Goal: Task Accomplishment & Management: Use online tool/utility

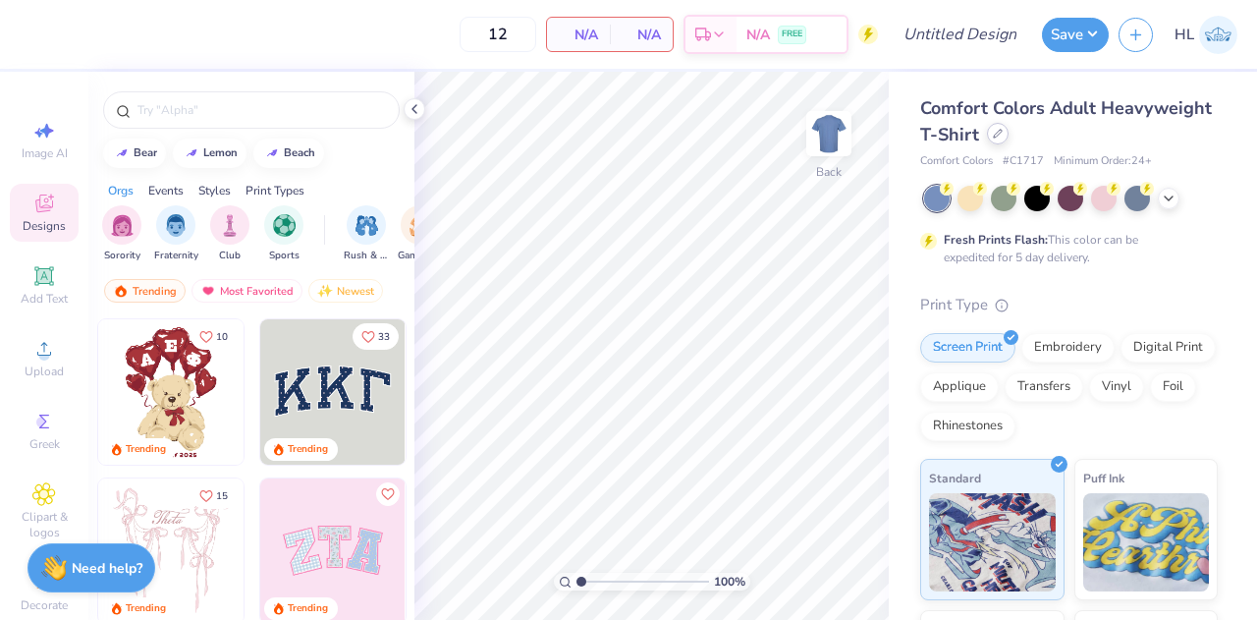
click at [1009, 142] on div at bounding box center [998, 134] width 22 height 22
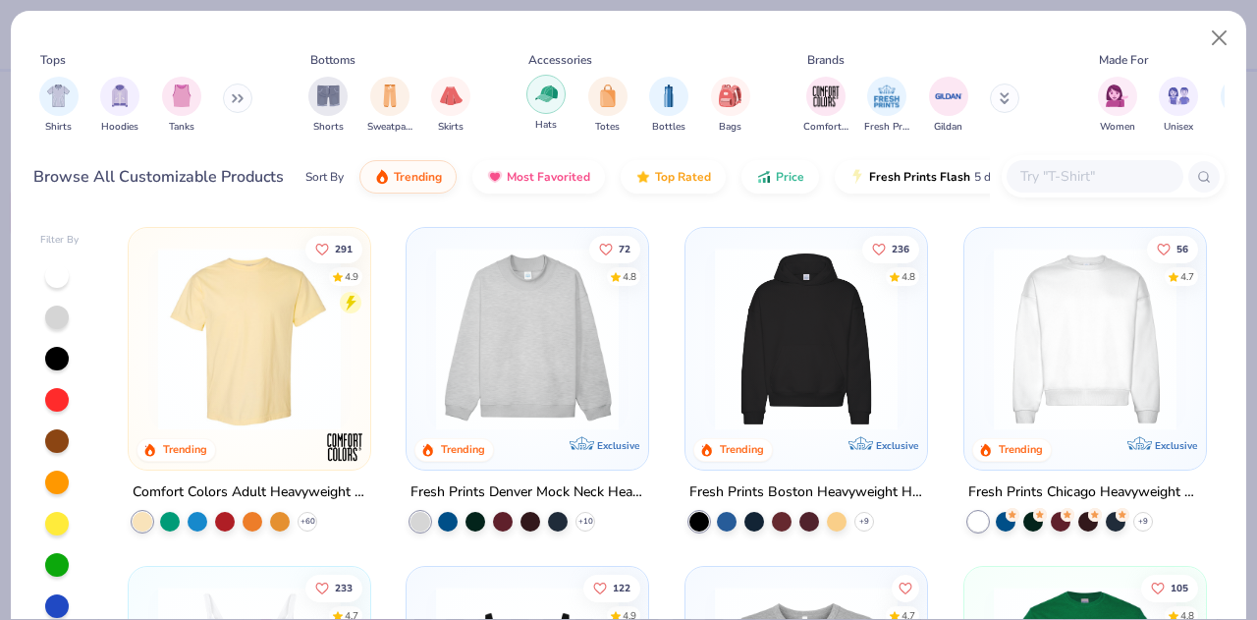
click at [542, 103] on img "filter for Hats" at bounding box center [546, 94] width 23 height 23
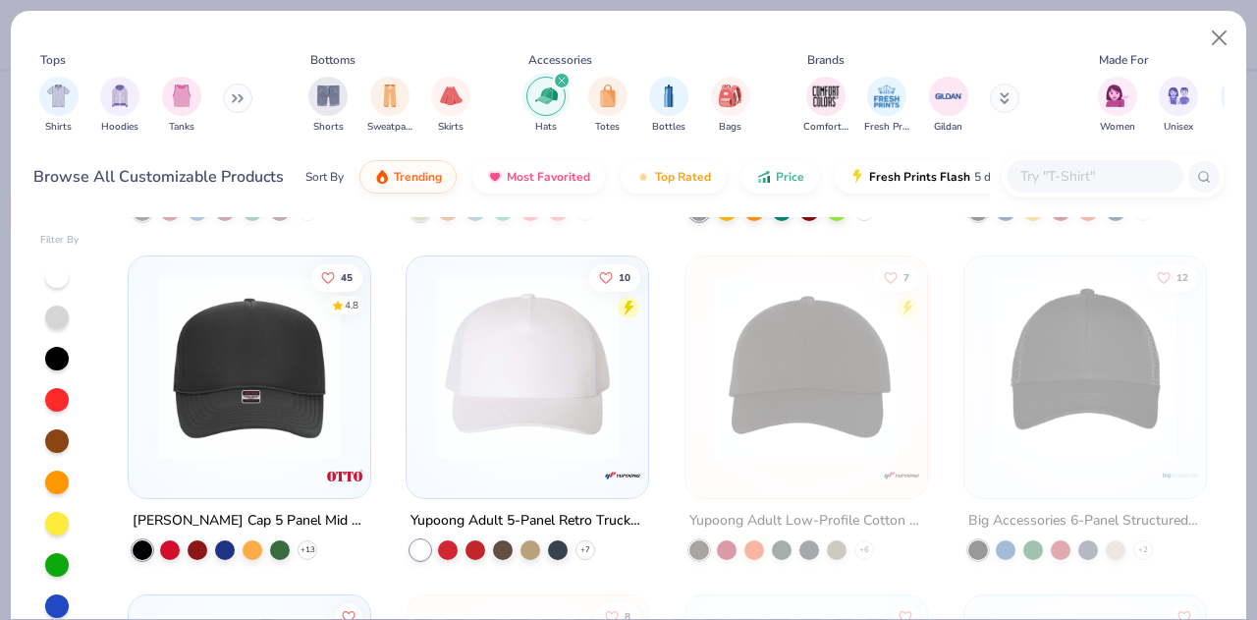
scroll to position [318, 0]
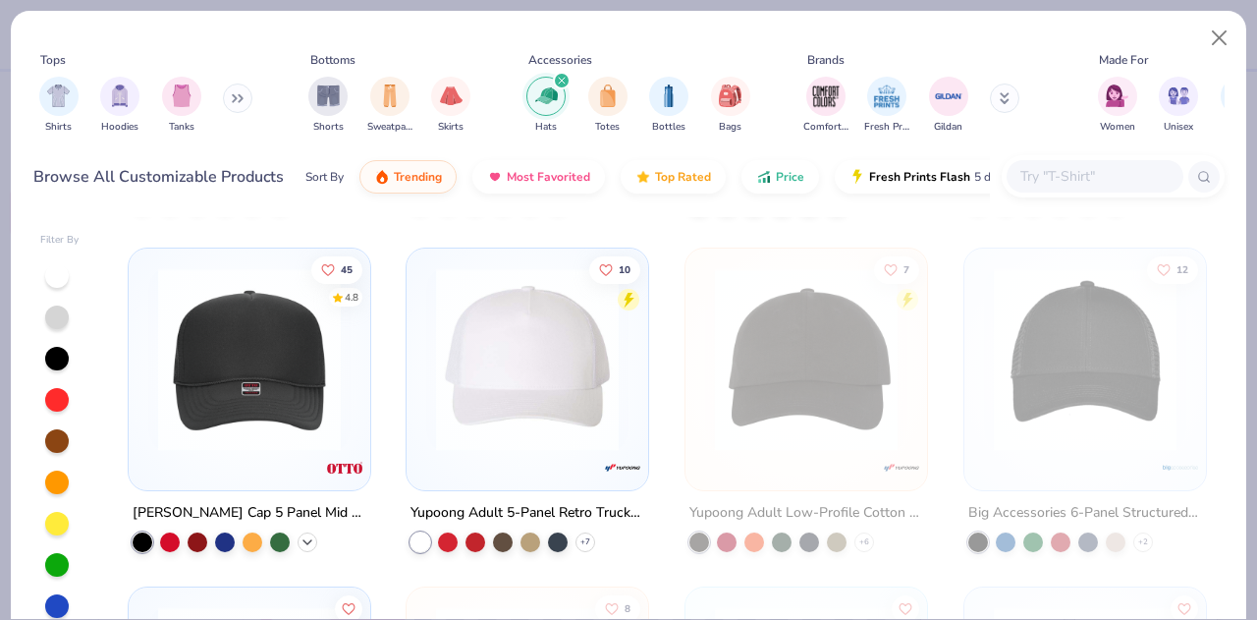
click at [300, 540] on icon at bounding box center [308, 541] width 16 height 16
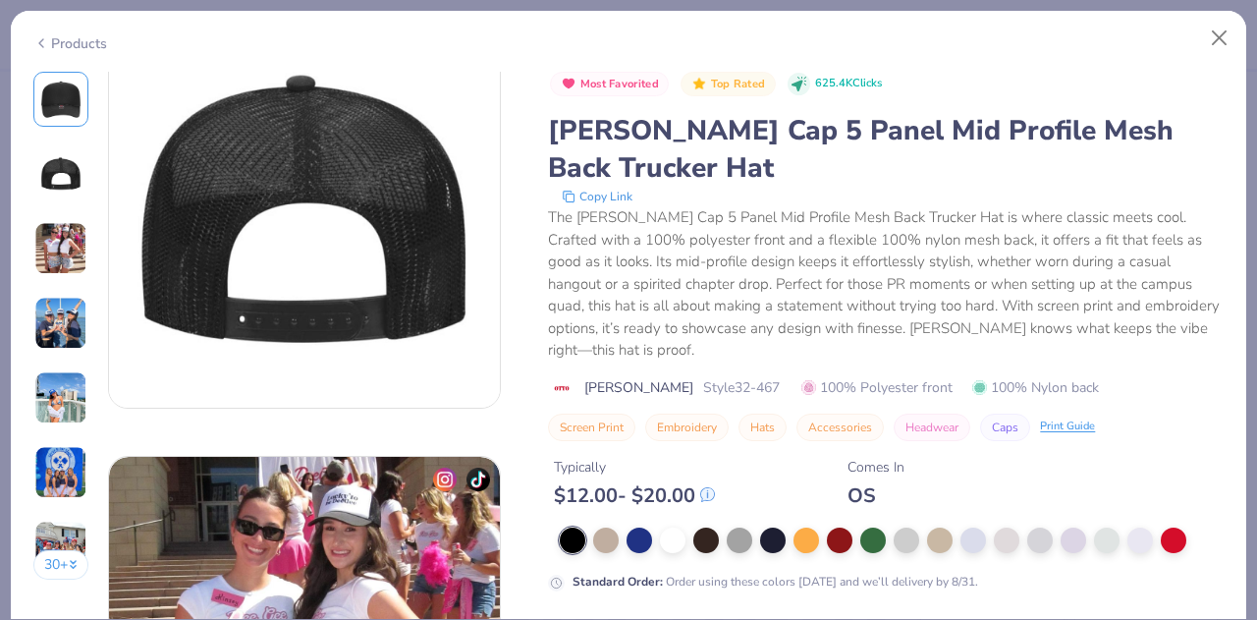
scroll to position [592, 0]
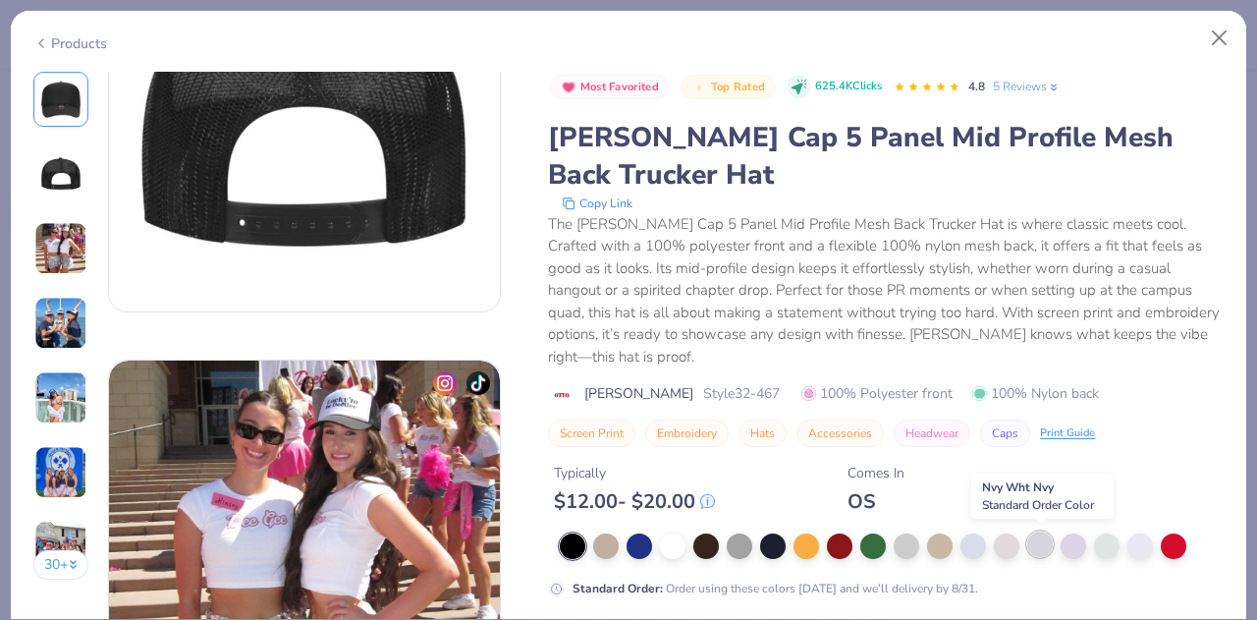
click at [1043, 549] on div at bounding box center [1041, 544] width 26 height 26
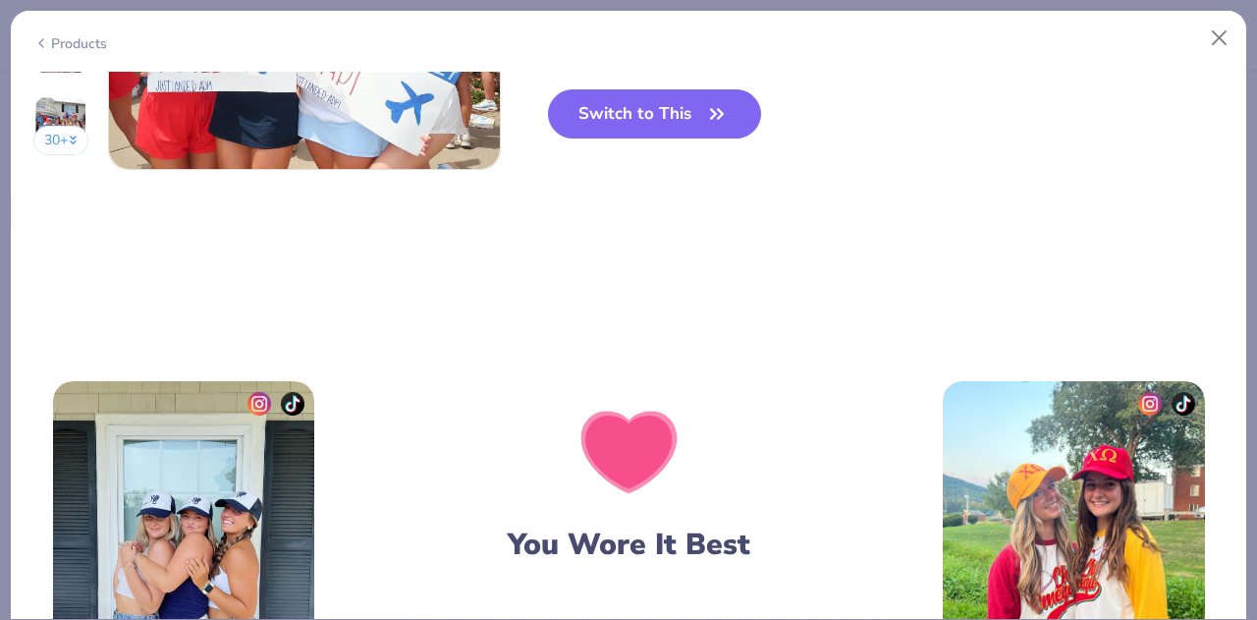
scroll to position [2938, 0]
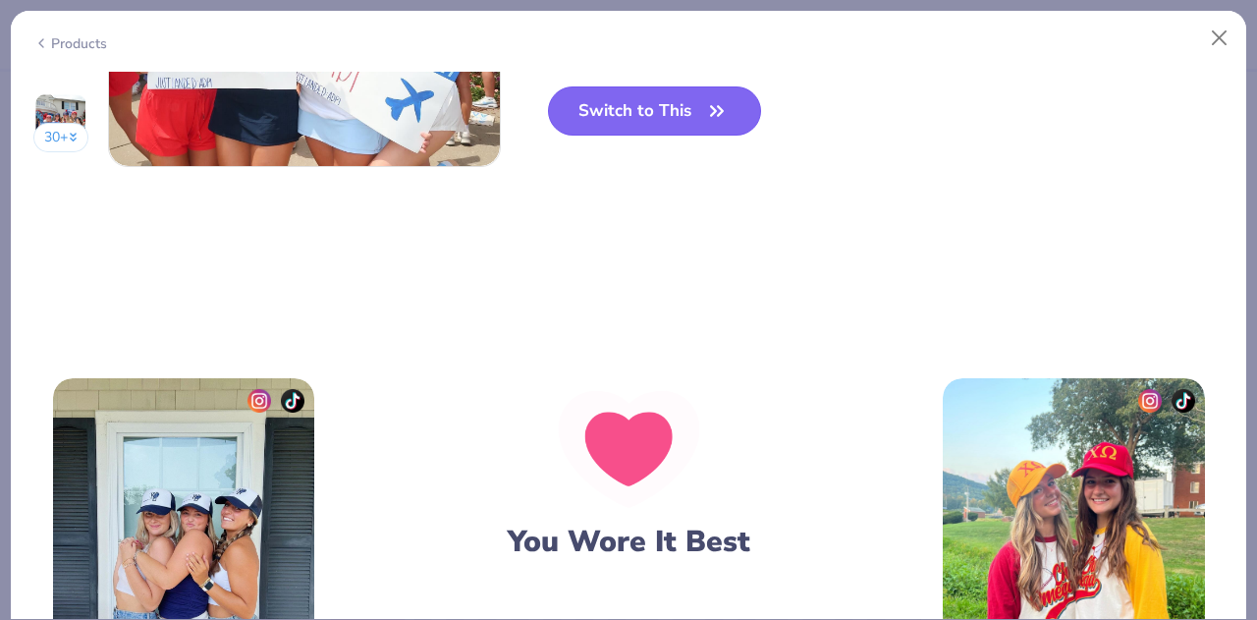
click at [690, 123] on button "Switch to This" at bounding box center [654, 110] width 213 height 49
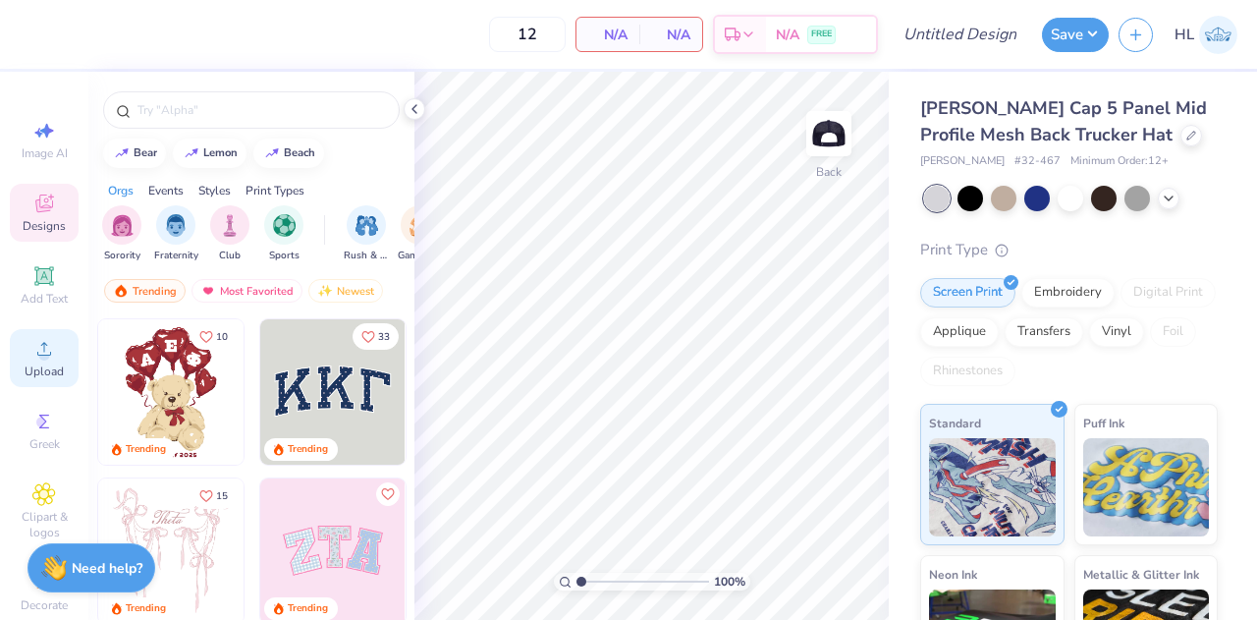
click at [41, 368] on span "Upload" at bounding box center [44, 371] width 39 height 16
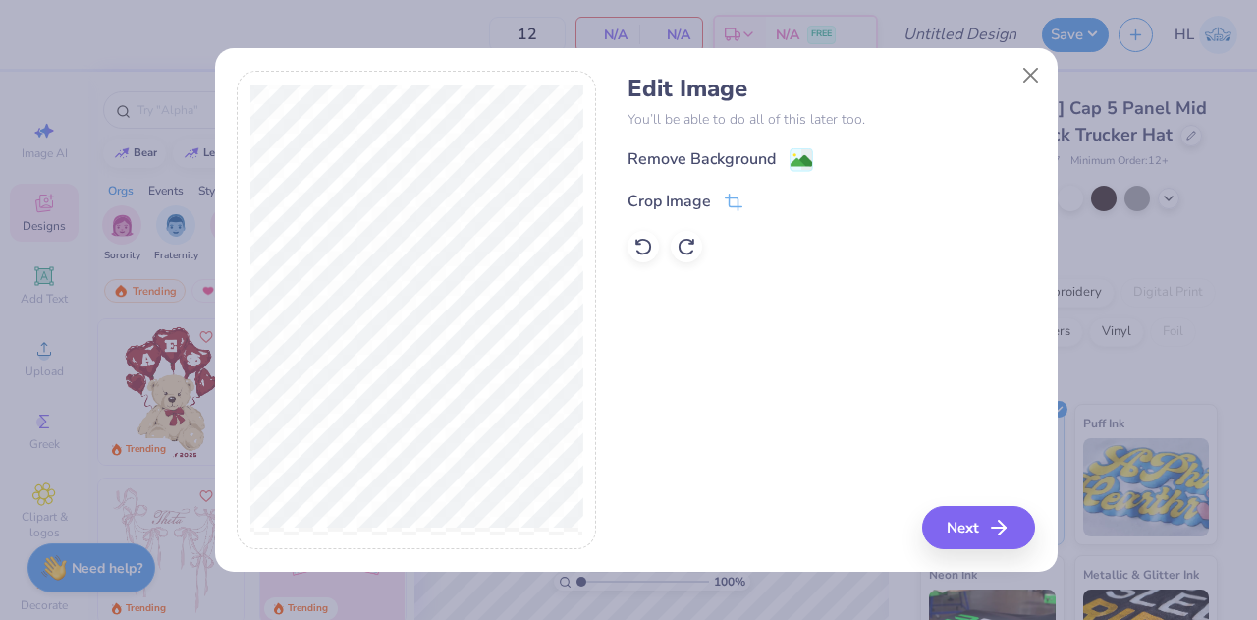
click at [986, 556] on div "Edit Image You’ll be able to do all of this later too. Remove Background Crop I…" at bounding box center [636, 321] width 843 height 501
click at [969, 533] on button "Next" at bounding box center [981, 527] width 113 height 43
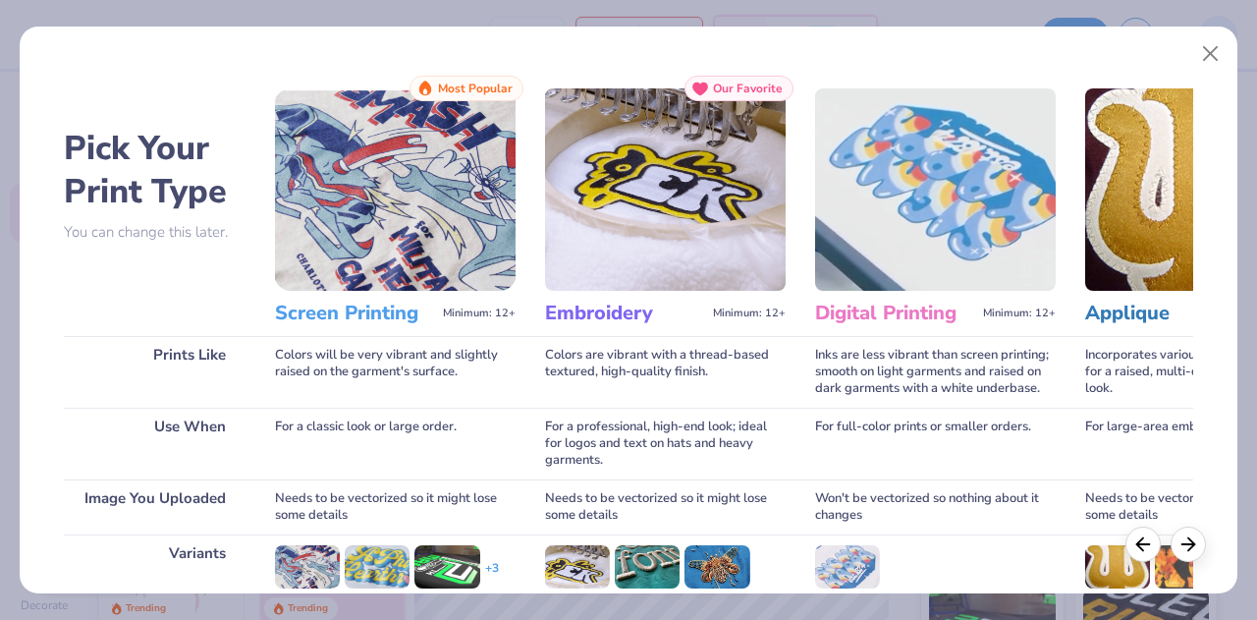
scroll to position [260, 0]
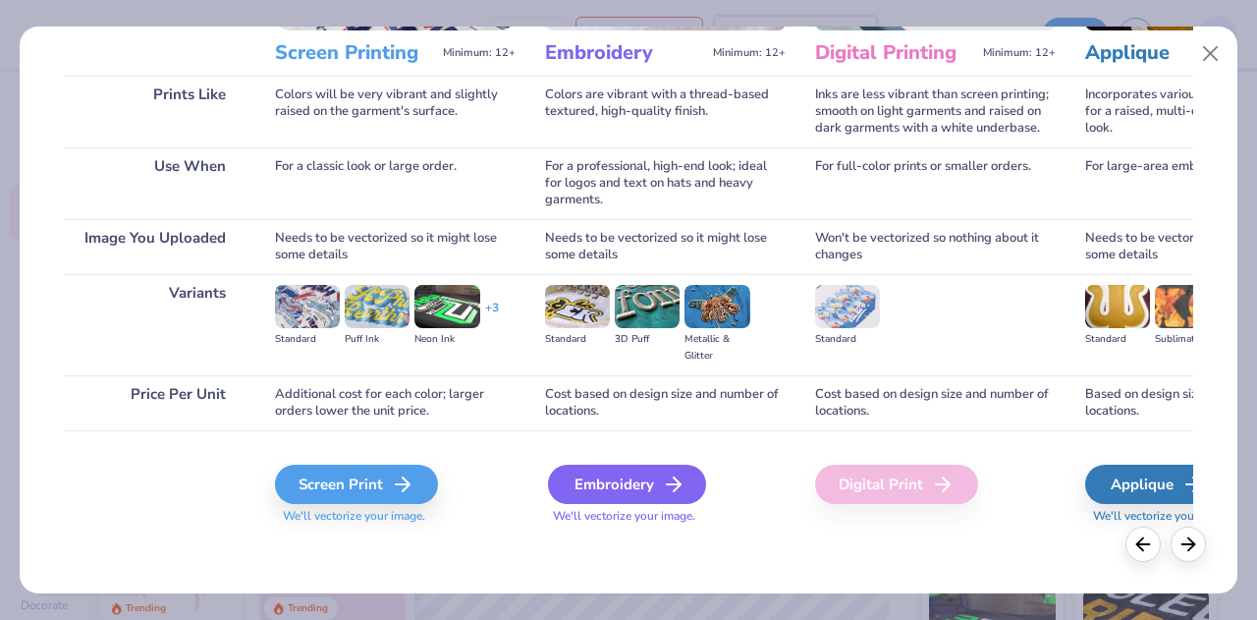
click at [591, 500] on div "Embroidery" at bounding box center [627, 484] width 158 height 39
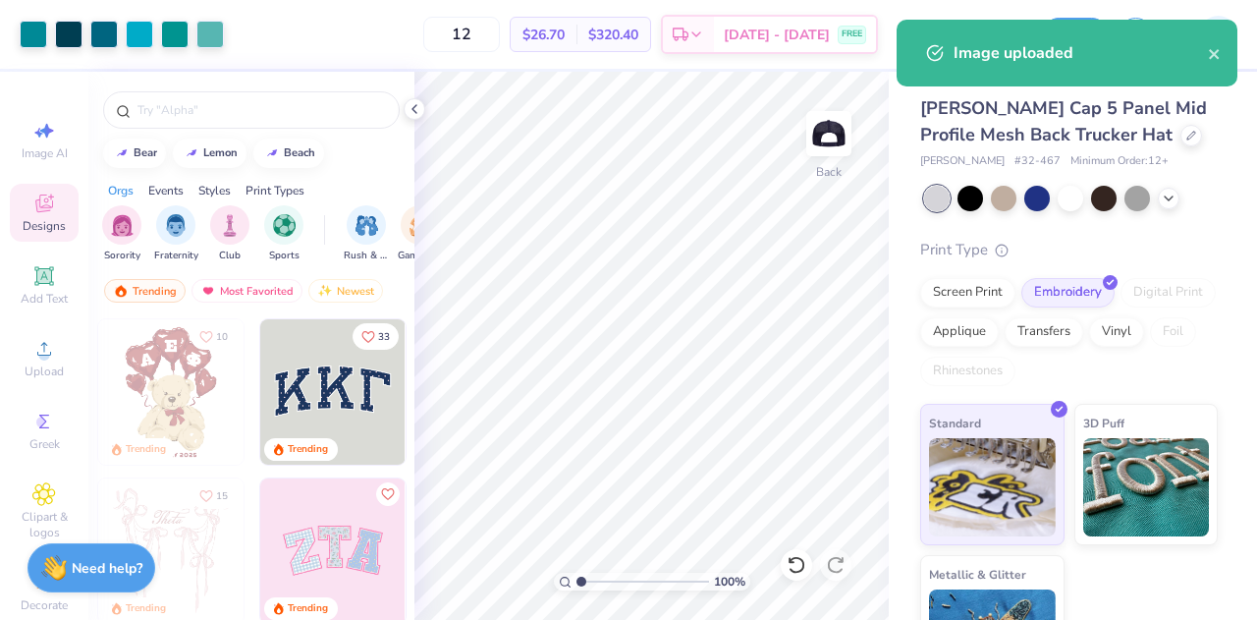
scroll to position [76, 0]
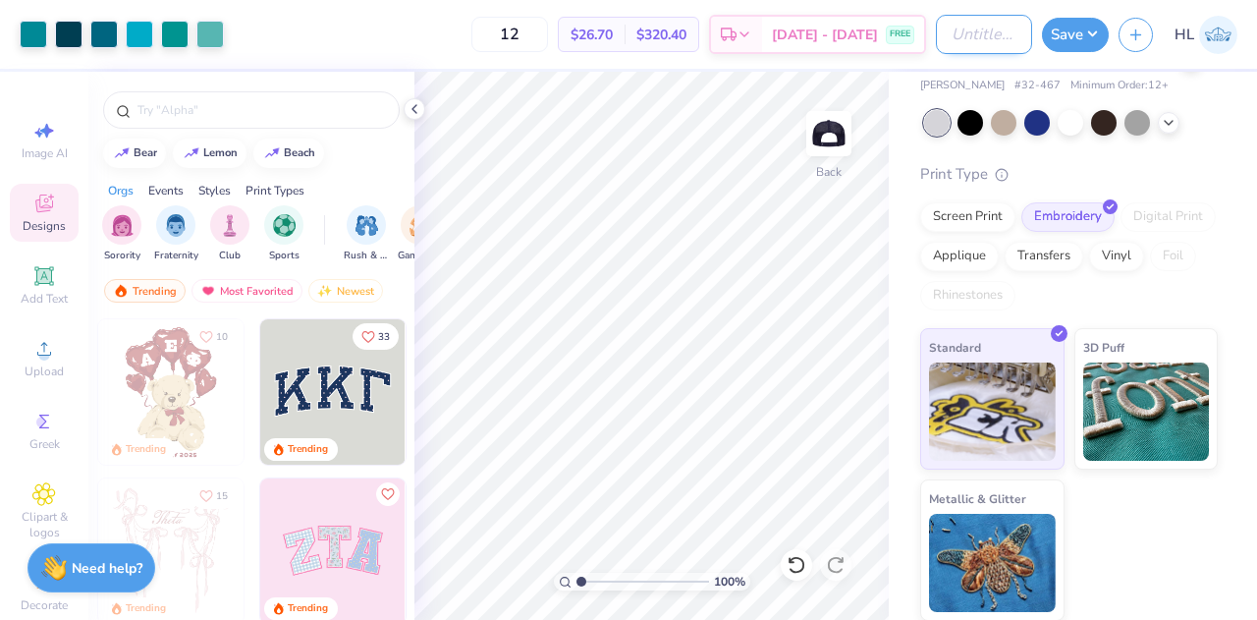
click at [945, 52] on input "Design Title" at bounding box center [984, 34] width 96 height 39
type input "POP hats"
click at [1077, 39] on button "Save" at bounding box center [1075, 32] width 67 height 34
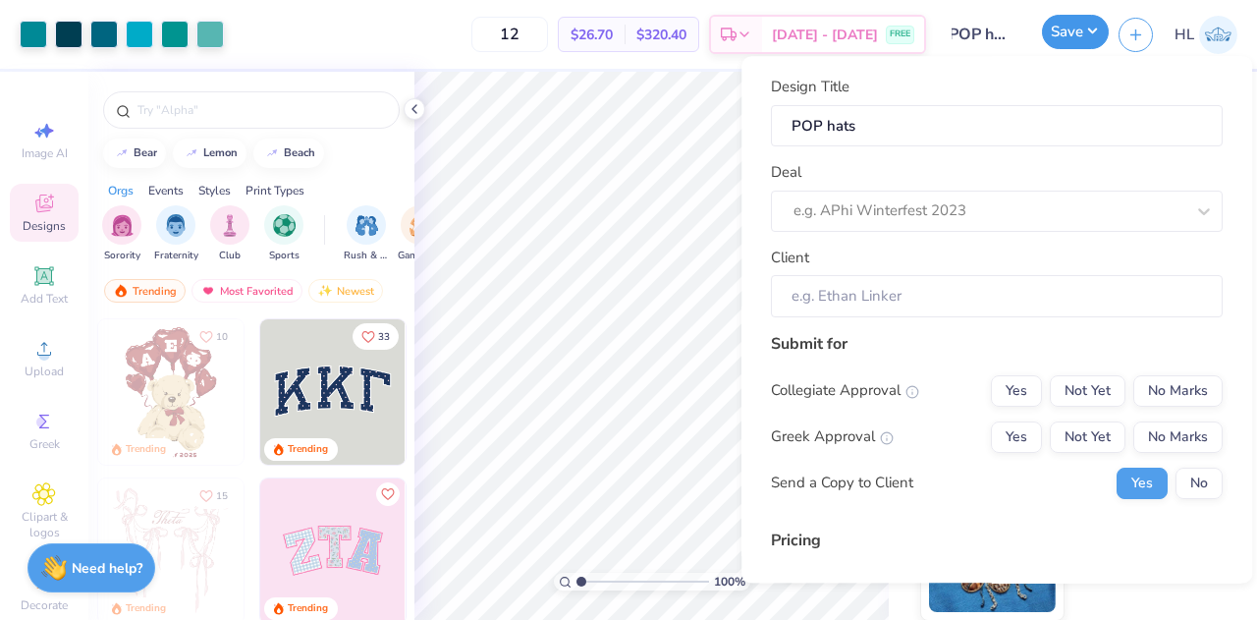
scroll to position [0, 0]
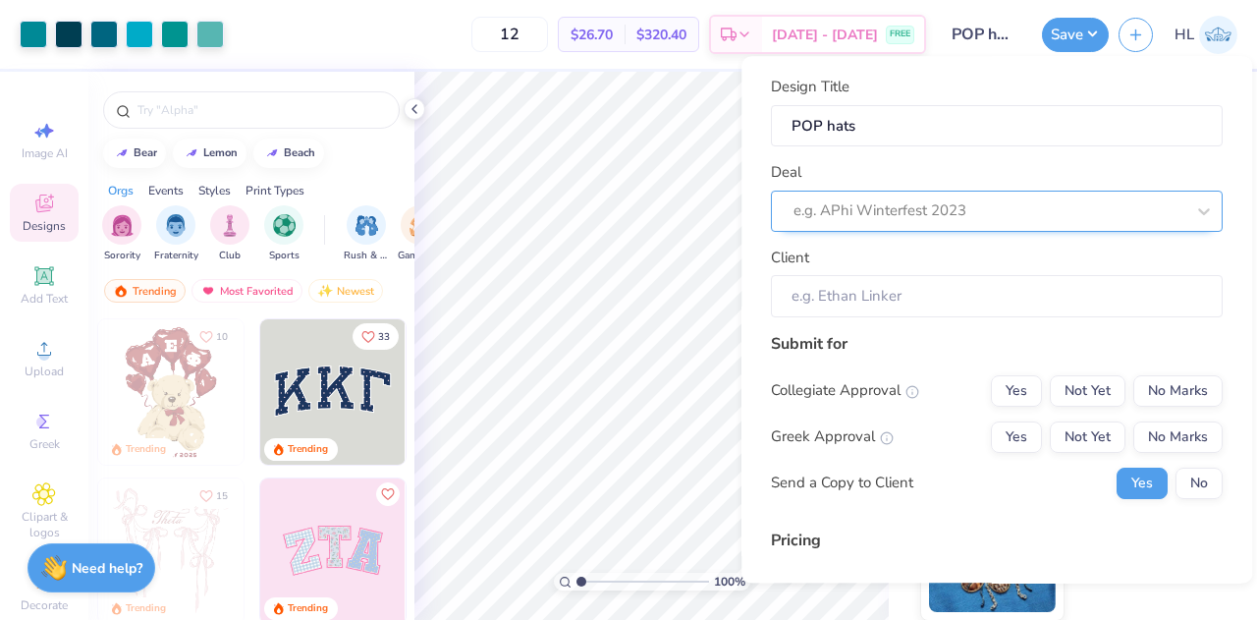
click at [917, 215] on div at bounding box center [989, 211] width 391 height 27
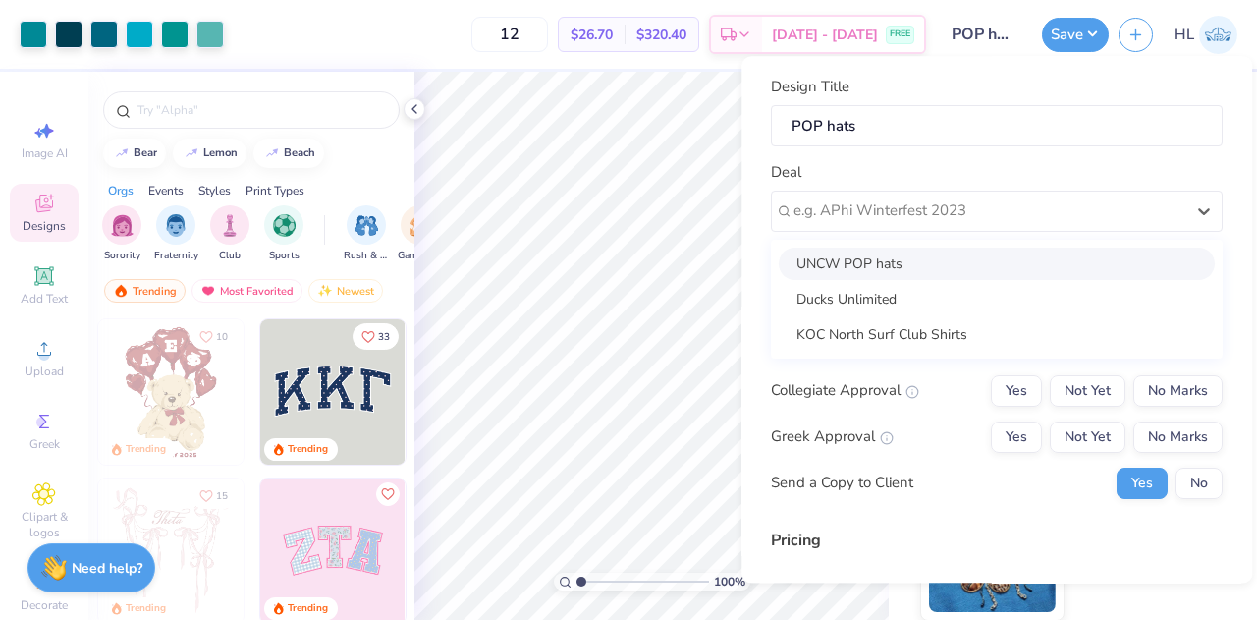
click at [901, 264] on div "UNCW POP hats" at bounding box center [997, 264] width 436 height 32
type input "[PERSON_NAME]"
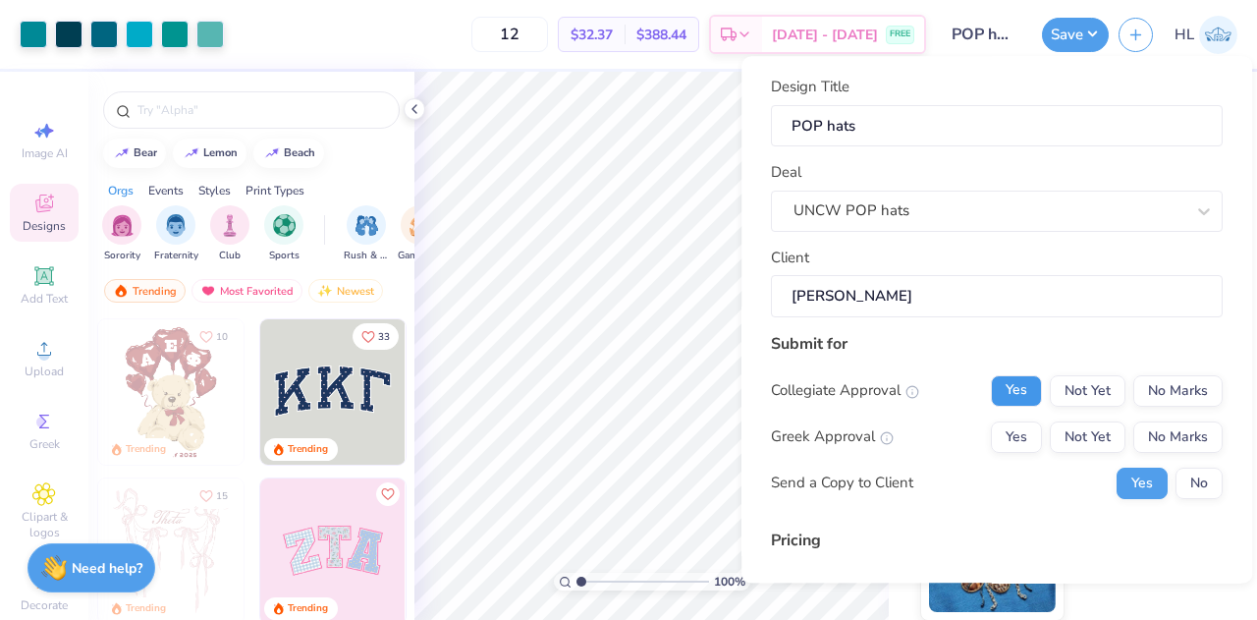
click at [1012, 398] on button "Yes" at bounding box center [1016, 390] width 51 height 31
click at [1145, 431] on button "No Marks" at bounding box center [1178, 436] width 89 height 31
type input "$32.37"
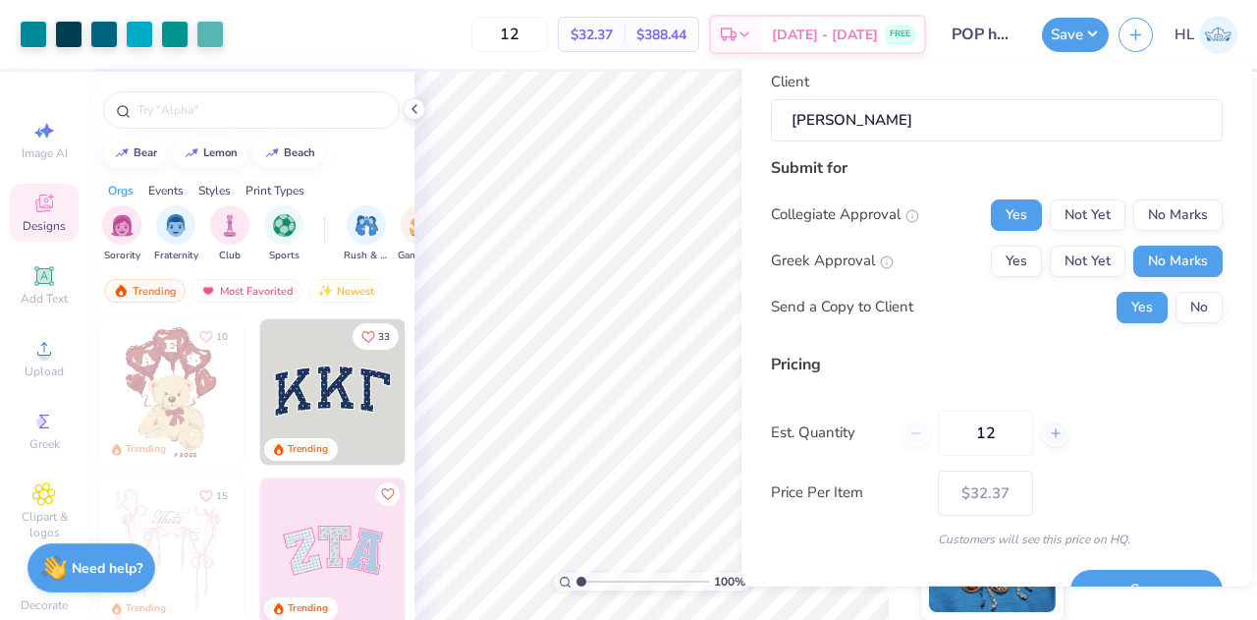
scroll to position [220, 0]
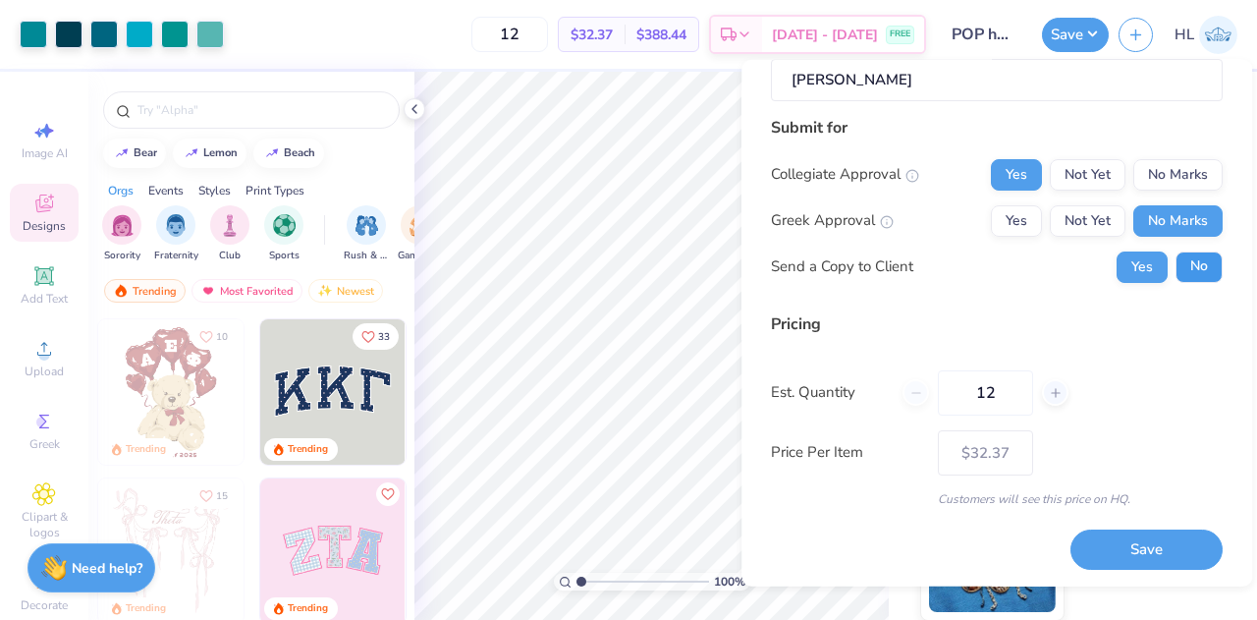
click at [1176, 262] on button "No" at bounding box center [1199, 266] width 47 height 31
click at [1001, 397] on input "12" at bounding box center [985, 391] width 95 height 45
type input "1"
type input "0"
type input "024"
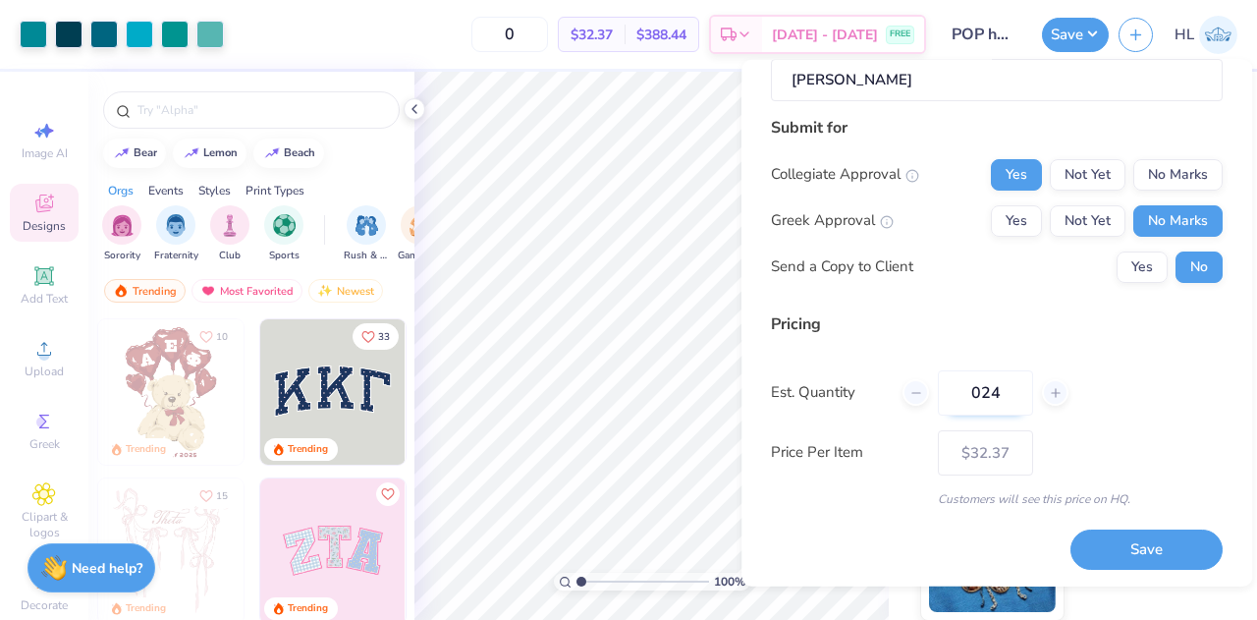
type input "24"
type input "$24.47"
type input "0"
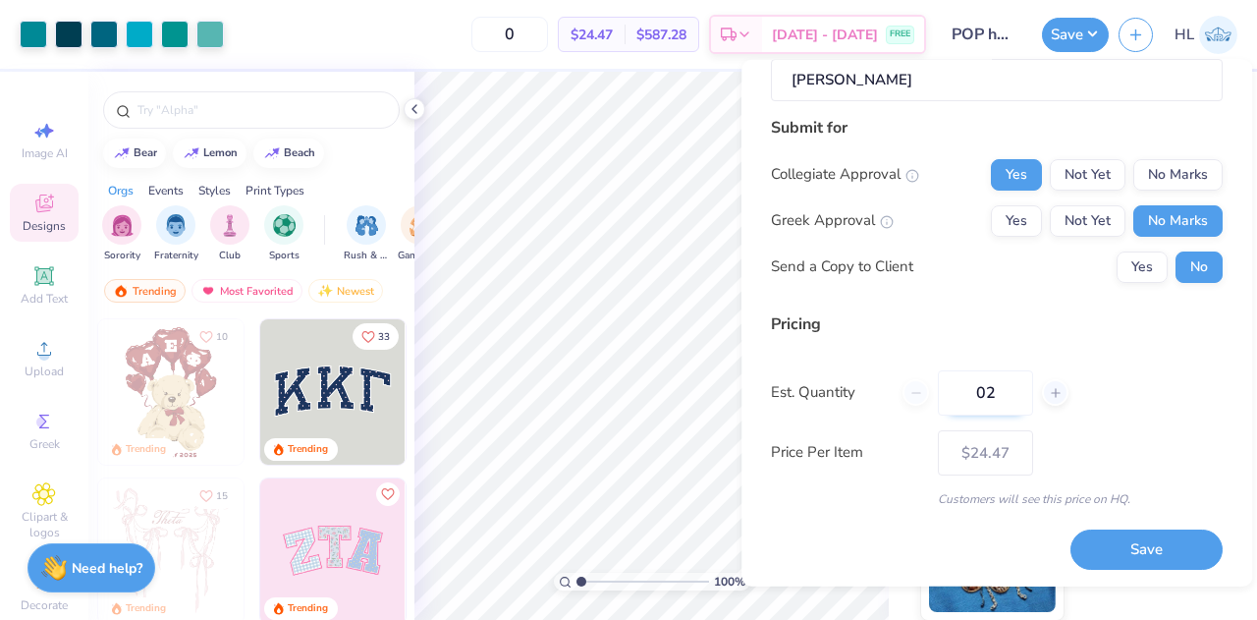
type input "024"
type input "24"
type input "$24.47"
type input "024"
click at [1093, 543] on button "Save" at bounding box center [1147, 550] width 152 height 40
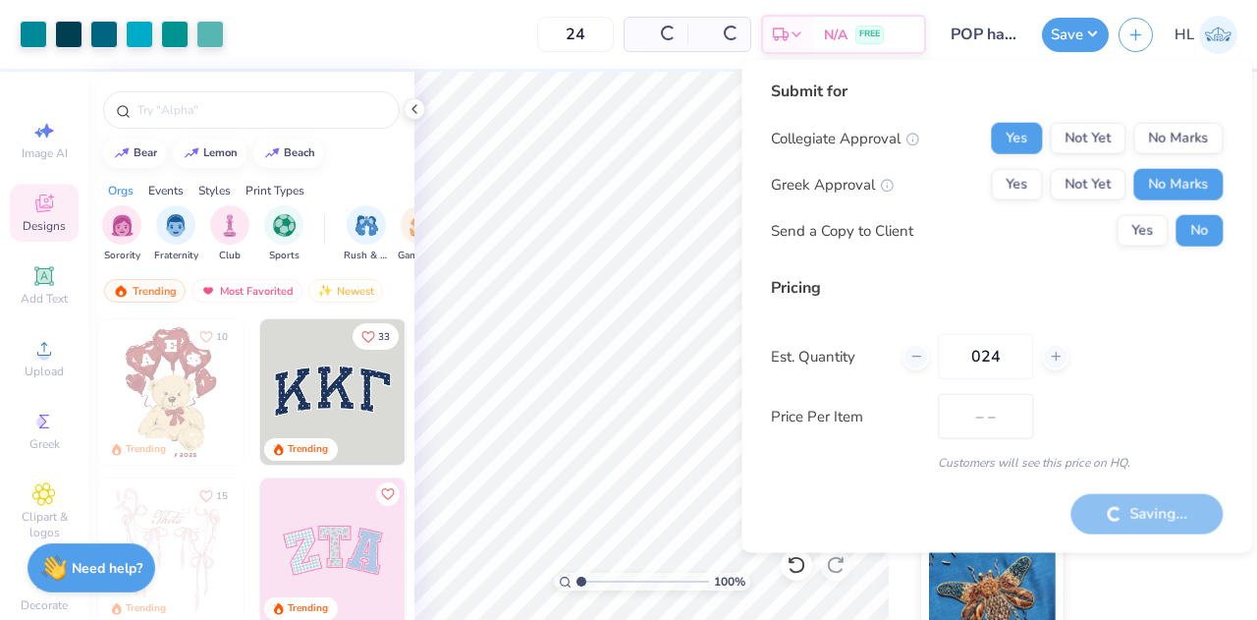
type input "– –"
